Goal: Transaction & Acquisition: Purchase product/service

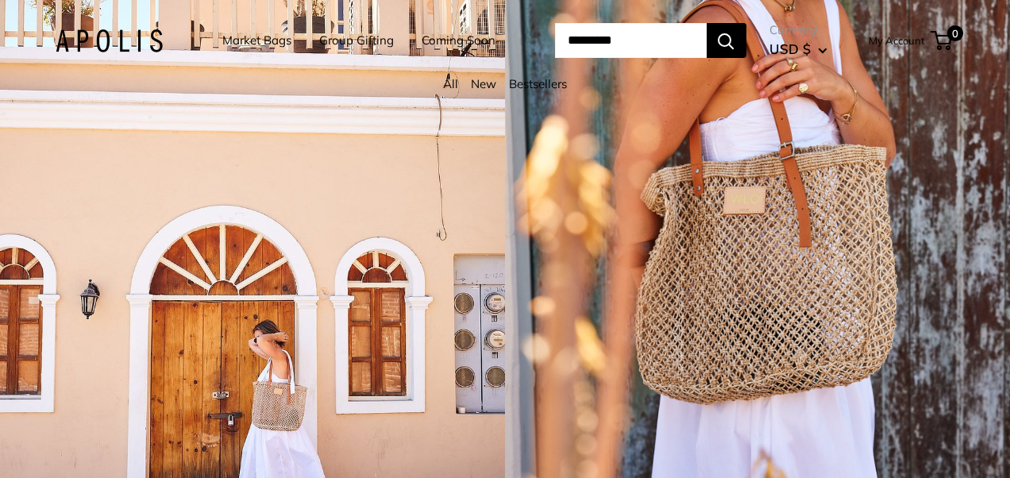
click at [246, 40] on link "Market Bags" at bounding box center [256, 40] width 69 height 22
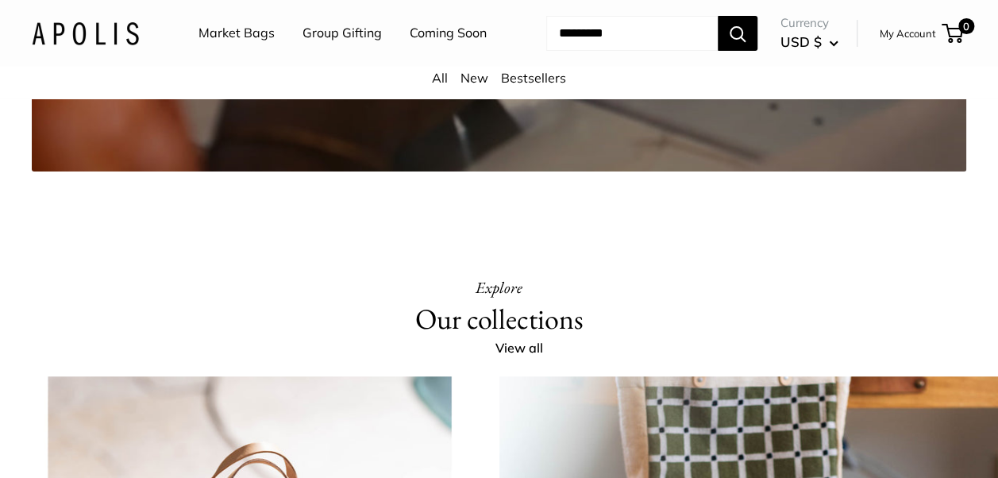
scroll to position [3209, 0]
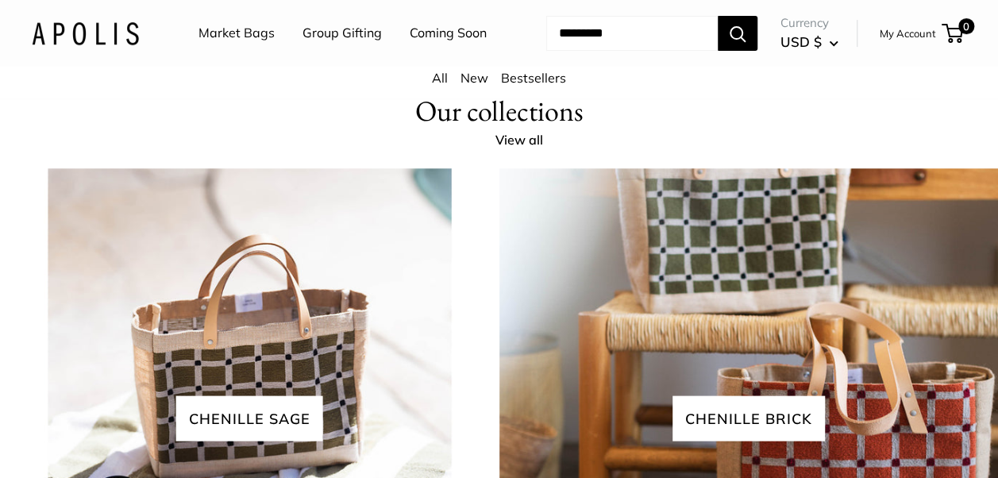
click at [235, 32] on link "Market Bags" at bounding box center [237, 33] width 76 height 24
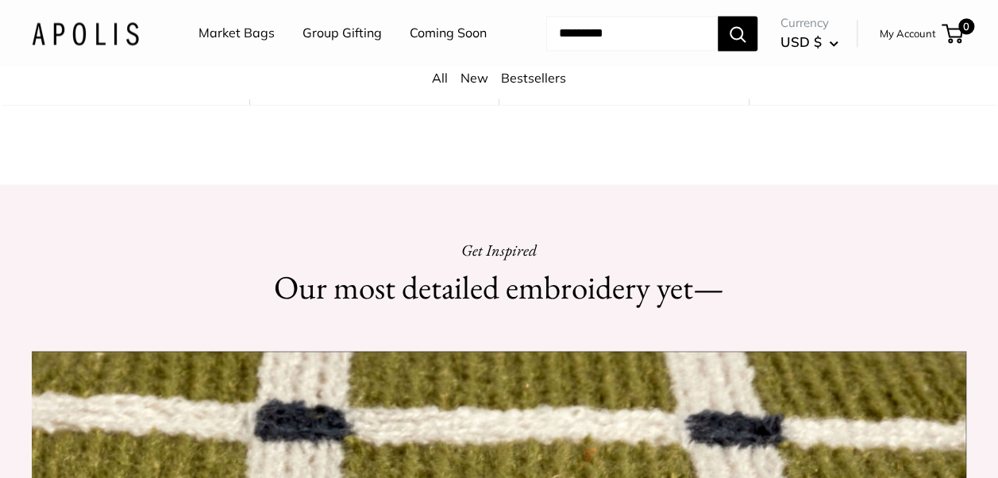
scroll to position [1281, 0]
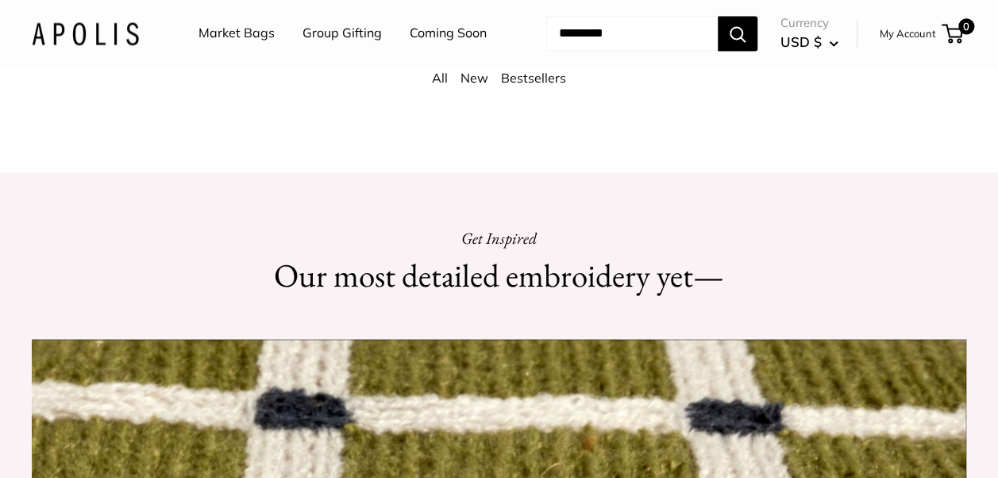
click at [437, 86] on link "All" at bounding box center [440, 78] width 16 height 16
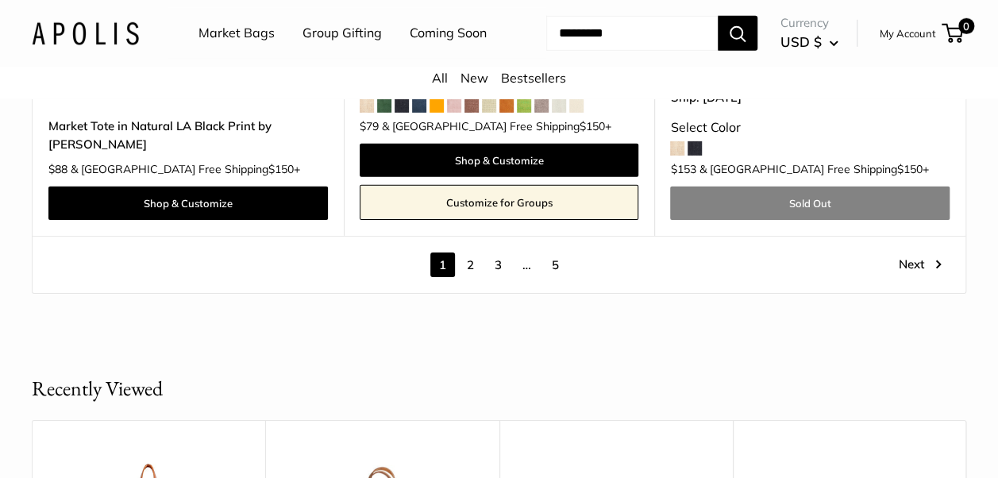
scroll to position [8432, 0]
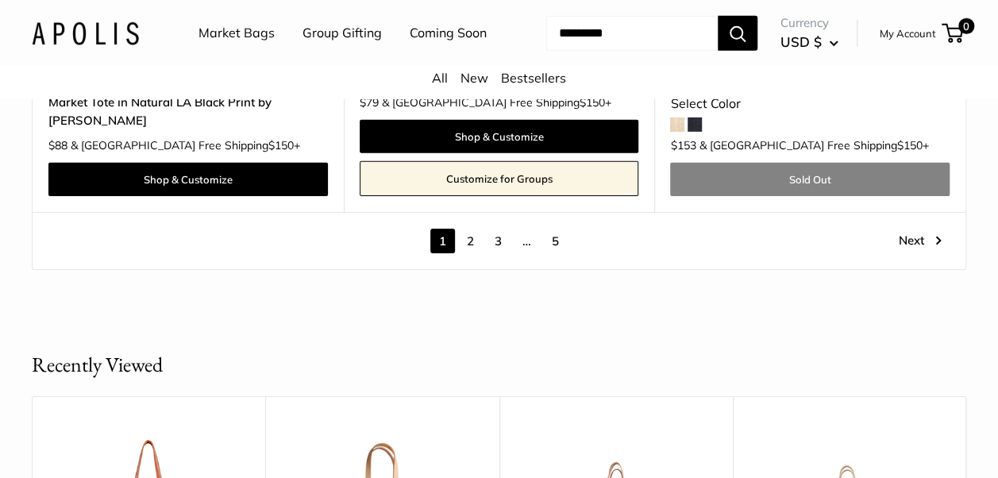
click at [476, 253] on link "2" at bounding box center [470, 241] width 25 height 25
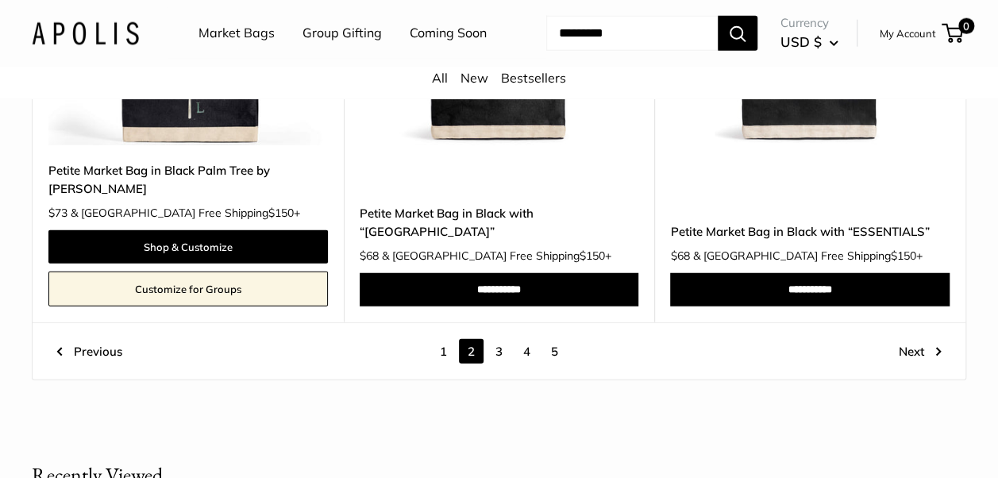
scroll to position [7963, 0]
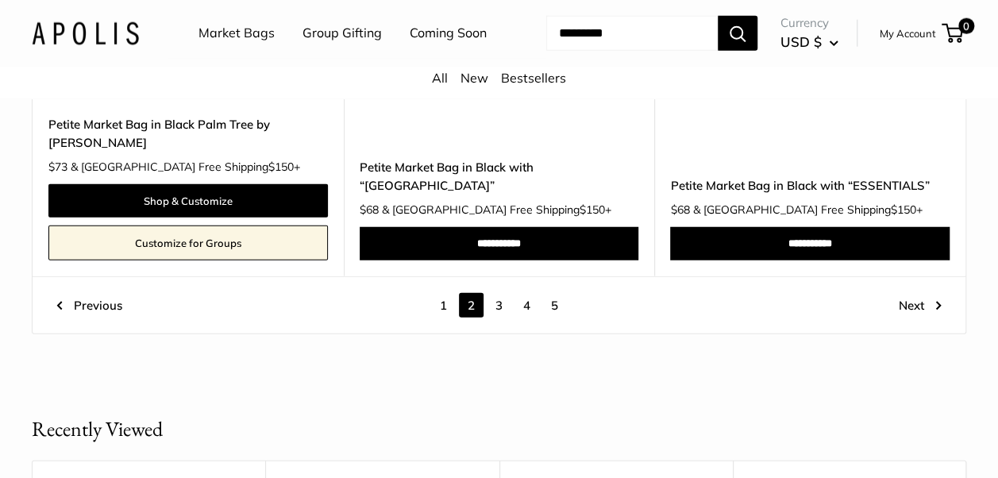
click at [499, 318] on link "3" at bounding box center [499, 305] width 25 height 25
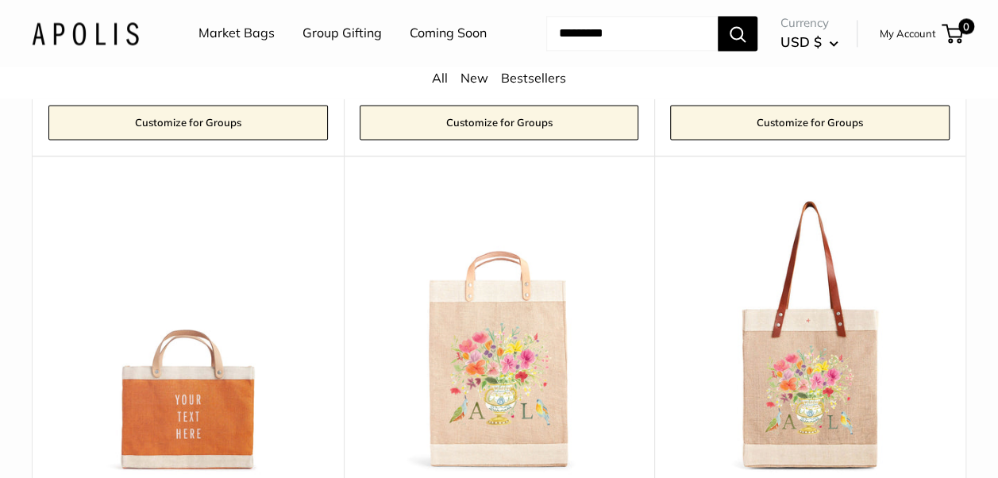
scroll to position [4158, 0]
